Goal: Communication & Community: Answer question/provide support

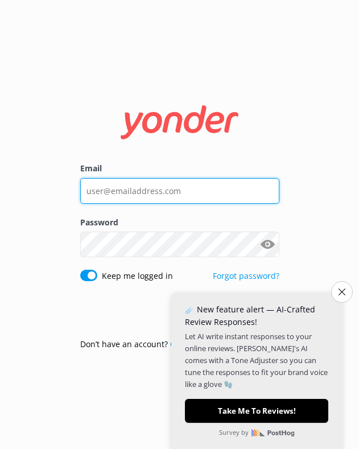
type input "[EMAIL_ADDRESS][DOMAIN_NAME]"
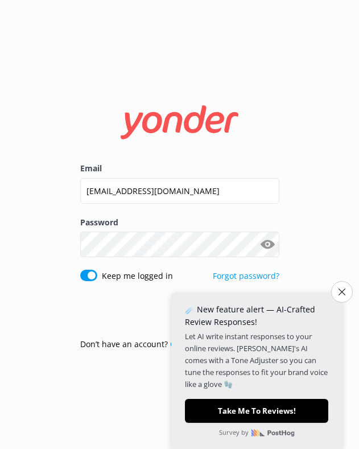
click at [330, 153] on div "Email [EMAIL_ADDRESS][DOMAIN_NAME] Password Show password Keep me logged in For…" at bounding box center [179, 224] width 359 height 449
click at [342, 292] on icon "Close survey" at bounding box center [341, 291] width 7 height 7
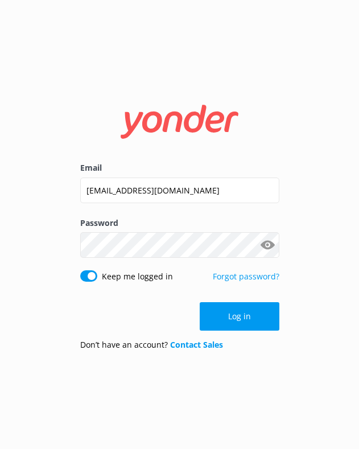
click at [243, 322] on button "Log in" at bounding box center [240, 316] width 80 height 28
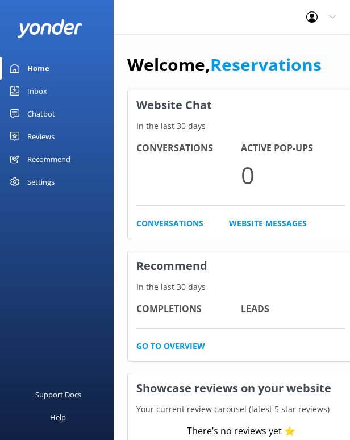
click at [277, 32] on div "The [PERSON_NAME] Hotel Profile Settings Logout" at bounding box center [175, 17] width 350 height 34
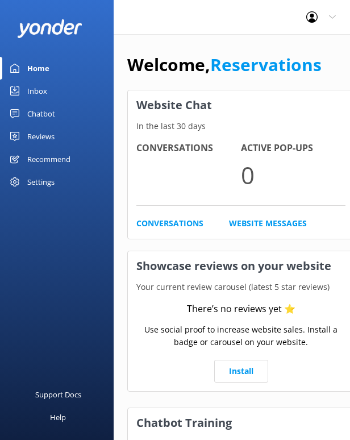
click at [289, 16] on div "The [PERSON_NAME] Hotel Profile Settings Logout" at bounding box center [175, 17] width 350 height 34
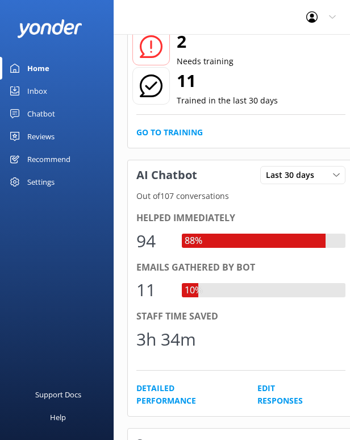
scroll to position [221, 0]
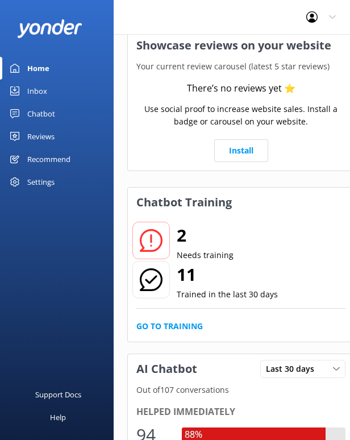
click at [38, 88] on div "Inbox" at bounding box center [37, 91] width 20 height 23
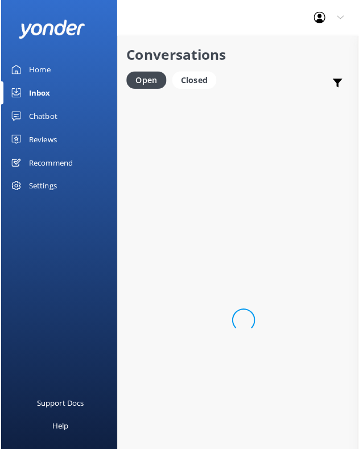
scroll to position [0, 0]
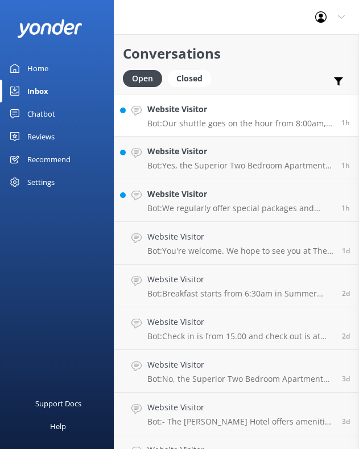
click at [235, 125] on p "Bot: Our shuttle goes on the hour from 8:00am, returning at 15 minutes past the…" at bounding box center [239, 123] width 185 height 10
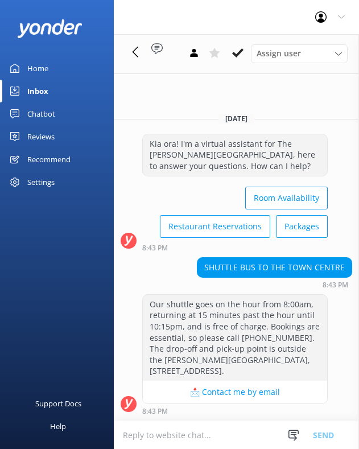
click at [43, 89] on div "Inbox" at bounding box center [37, 91] width 21 height 23
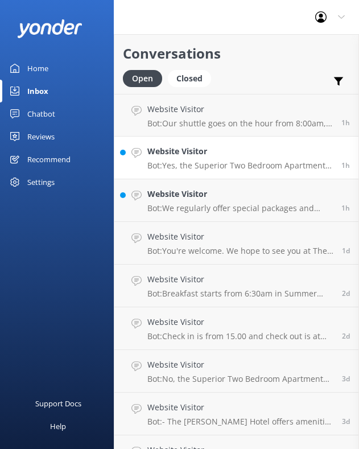
click at [214, 154] on h4 "Website Visitor" at bounding box center [239, 151] width 185 height 13
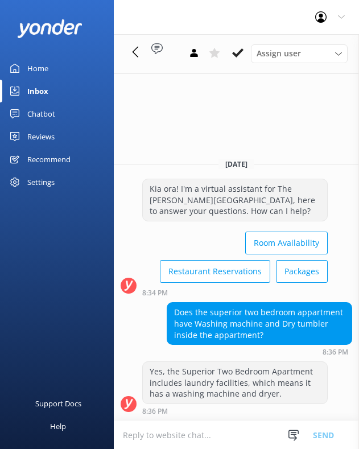
click at [325, 368] on div "Yes, the Superior Two Bedroom Apartment includes laundry facilities, which mean…" at bounding box center [235, 383] width 184 height 42
click at [254, 409] on div "8:36 PM" at bounding box center [234, 410] width 185 height 8
click at [54, 92] on link "Inbox" at bounding box center [57, 91] width 114 height 23
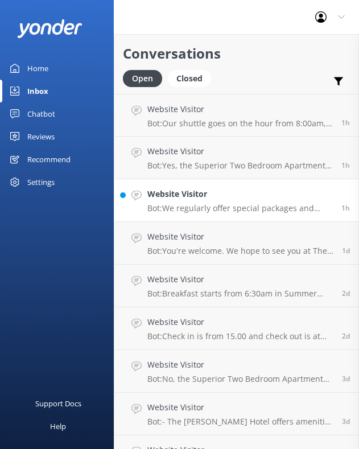
click at [213, 204] on p "Bot: We regularly offer special packages and promotions. Please check our websi…" at bounding box center [239, 208] width 185 height 10
